Goal: Information Seeking & Learning: Learn about a topic

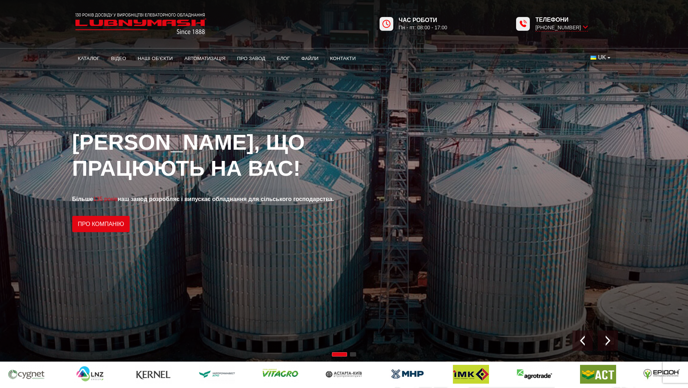
click at [606, 53] on button "UK" at bounding box center [600, 58] width 31 height 14
click at [604, 85] on span "EN" at bounding box center [602, 84] width 8 height 6
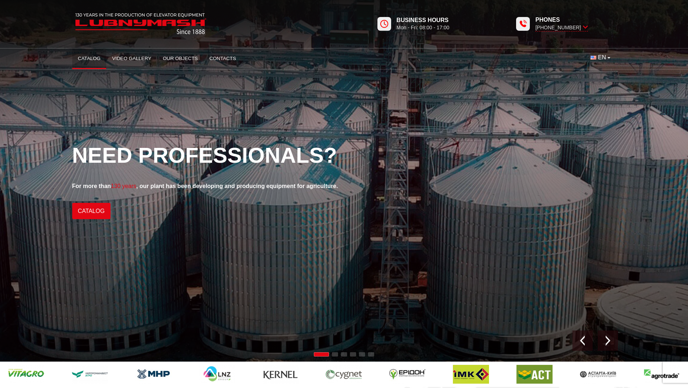
click at [90, 57] on link "Catalog" at bounding box center [89, 59] width 34 height 16
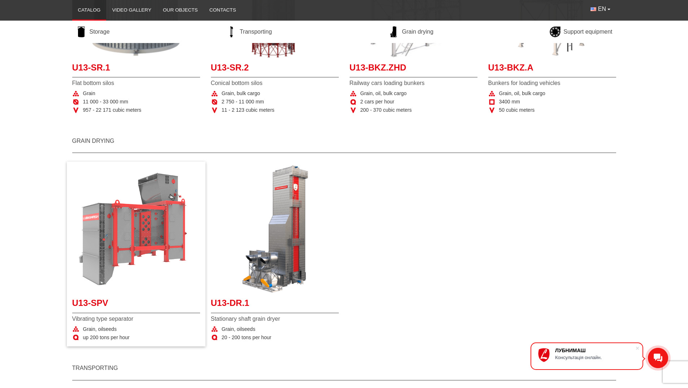
scroll to position [325, 0]
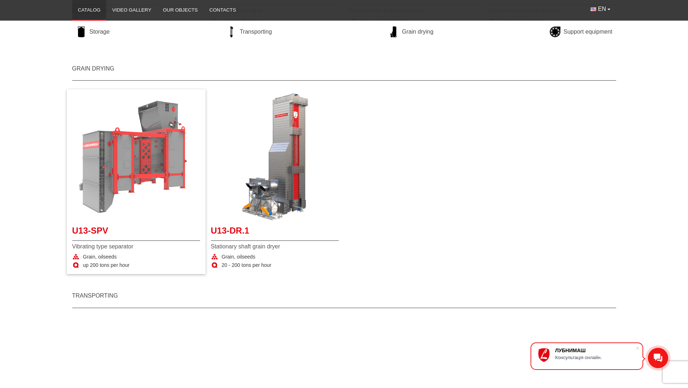
click at [117, 181] on img "More details U13-SPV" at bounding box center [136, 157] width 128 height 128
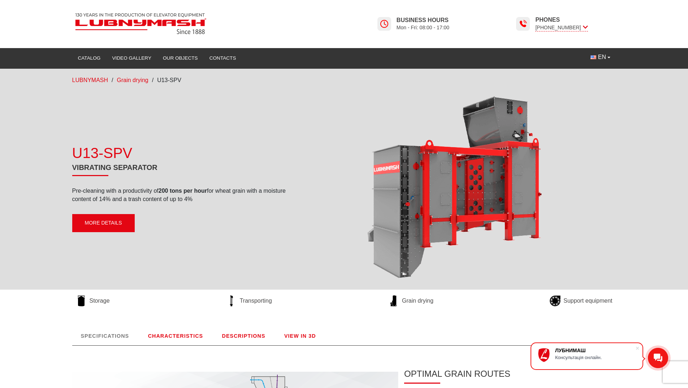
click at [109, 222] on link "More details" at bounding box center [103, 223] width 62 height 18
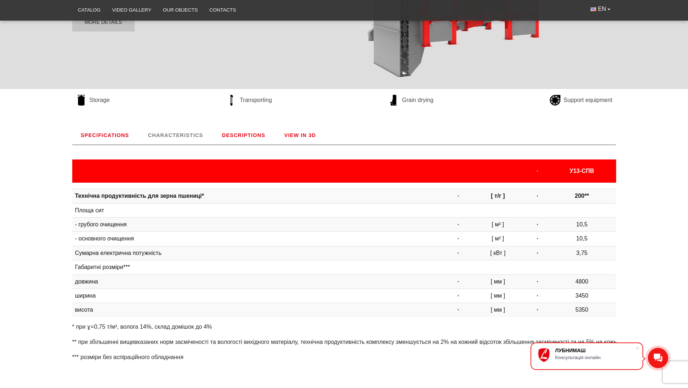
scroll to position [188, 0]
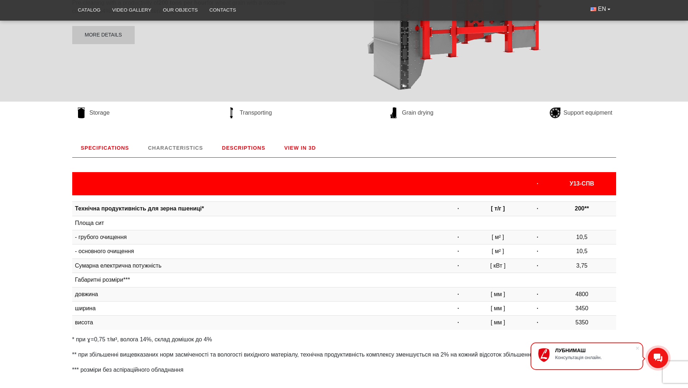
click at [308, 145] on link "VIEW IN 3D" at bounding box center [300, 147] width 49 height 19
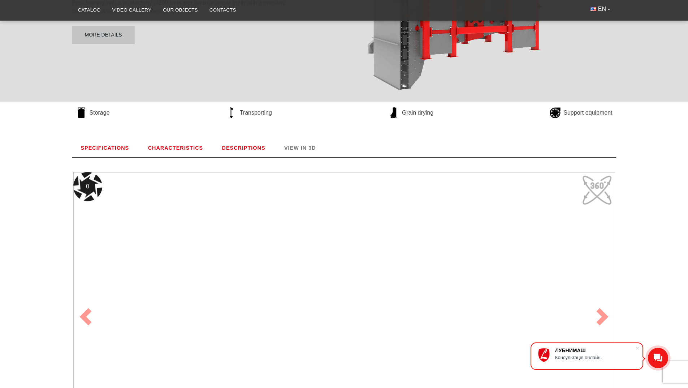
scroll to position [301, 0]
